Goal: Find specific page/section: Find specific page/section

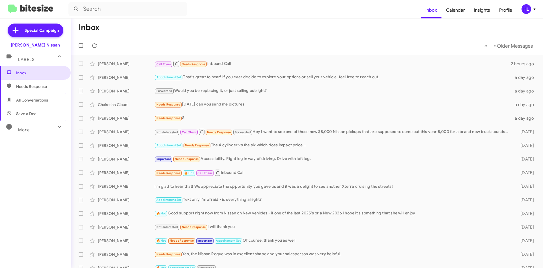
click at [42, 4] on mat-toolbar "Inbox Calendar Insights Profile HL" at bounding box center [271, 9] width 543 height 18
click at [41, 8] on img at bounding box center [30, 9] width 45 height 9
click at [40, 104] on span "All Conversations" at bounding box center [35, 100] width 71 height 14
type input "in:all-conversations"
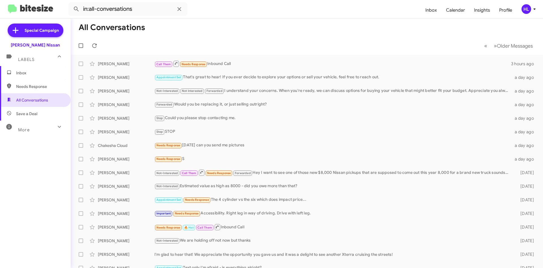
click at [28, 8] on img at bounding box center [30, 9] width 45 height 9
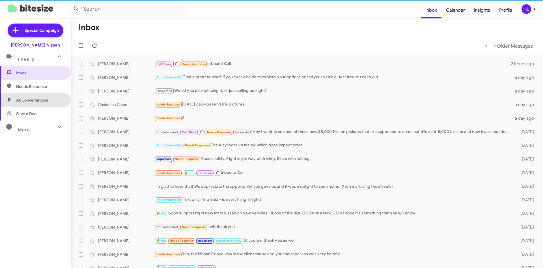
click at [45, 102] on span "All Conversations" at bounding box center [32, 100] width 32 height 6
type input "in:all-conversations"
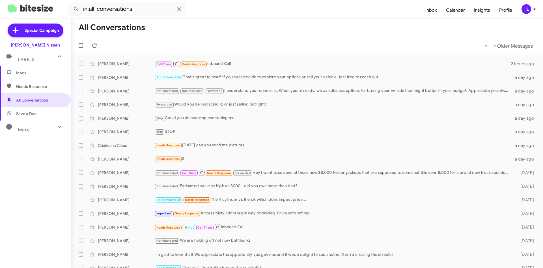
click at [40, 13] on img at bounding box center [30, 9] width 45 height 9
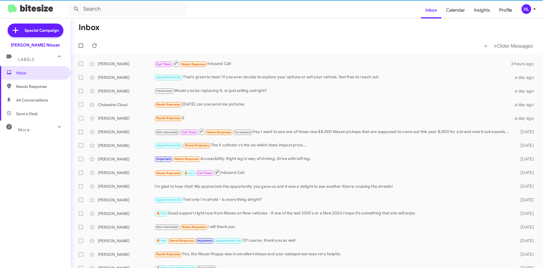
click at [45, 97] on span "All Conversations" at bounding box center [35, 100] width 71 height 14
type input "in:all-conversations"
